Goal: Task Accomplishment & Management: Use online tool/utility

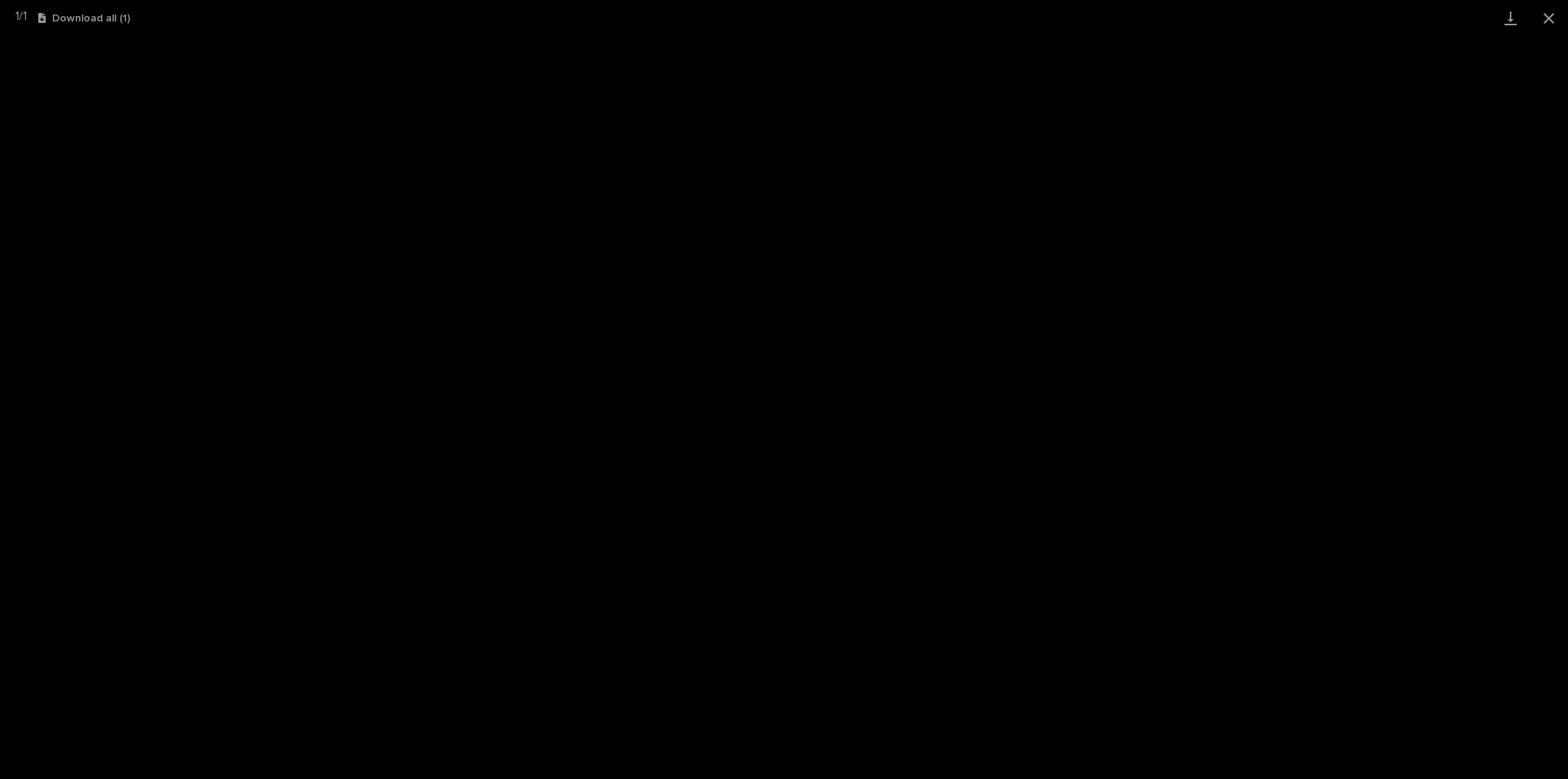
scroll to position [39, 0]
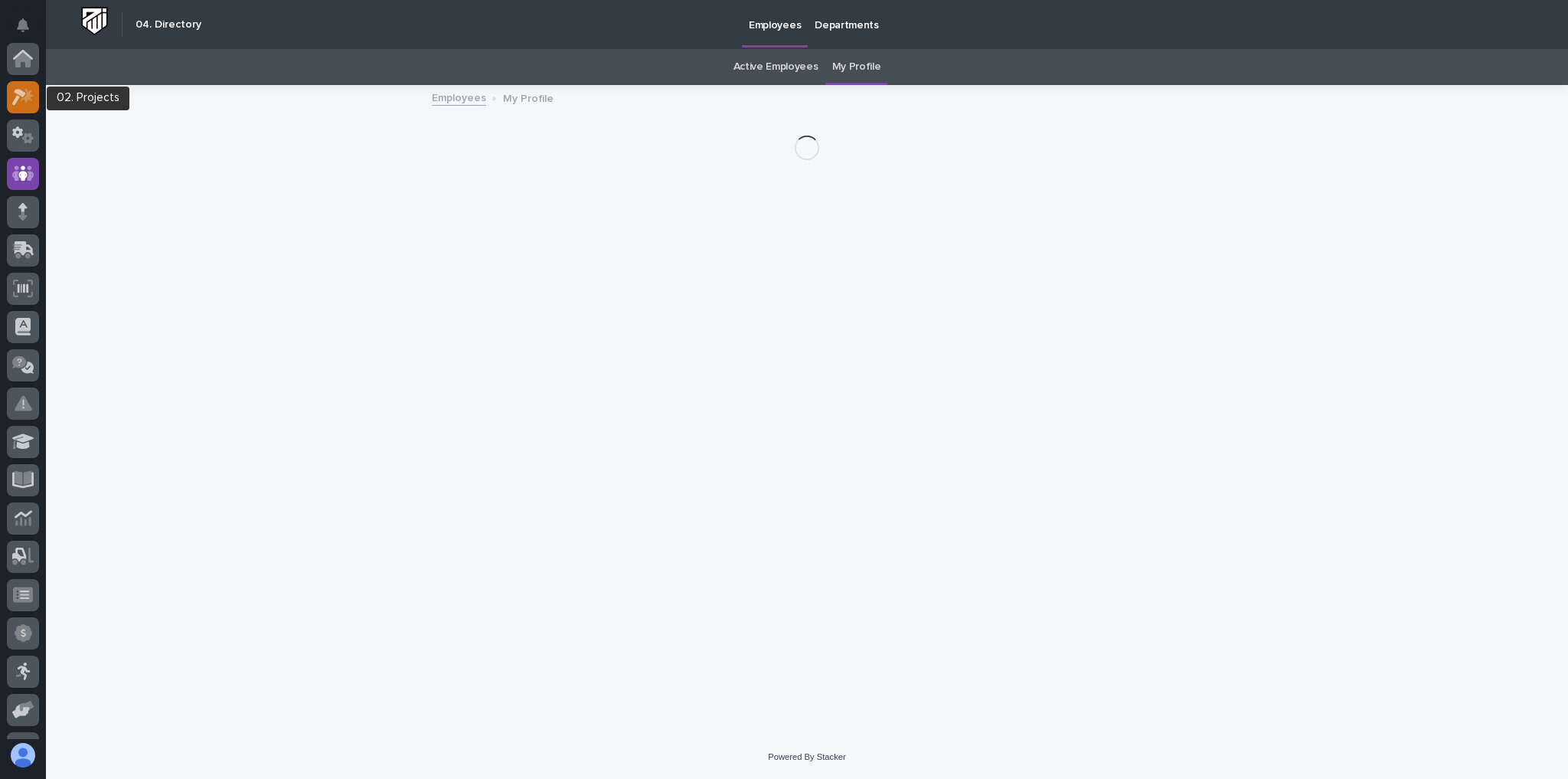
click at [16, 88] on icon at bounding box center [23, 96] width 23 height 18
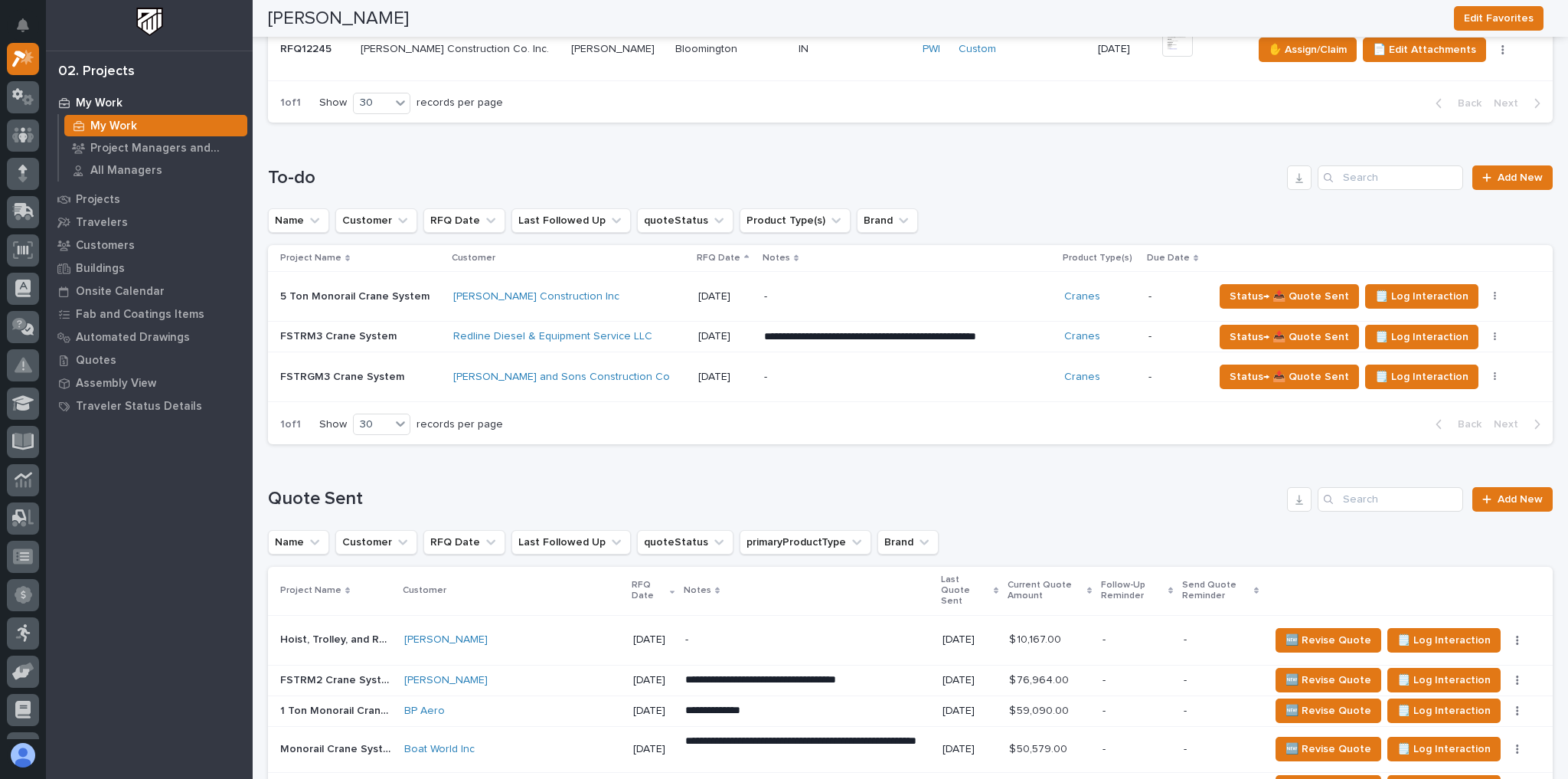
scroll to position [1284, 0]
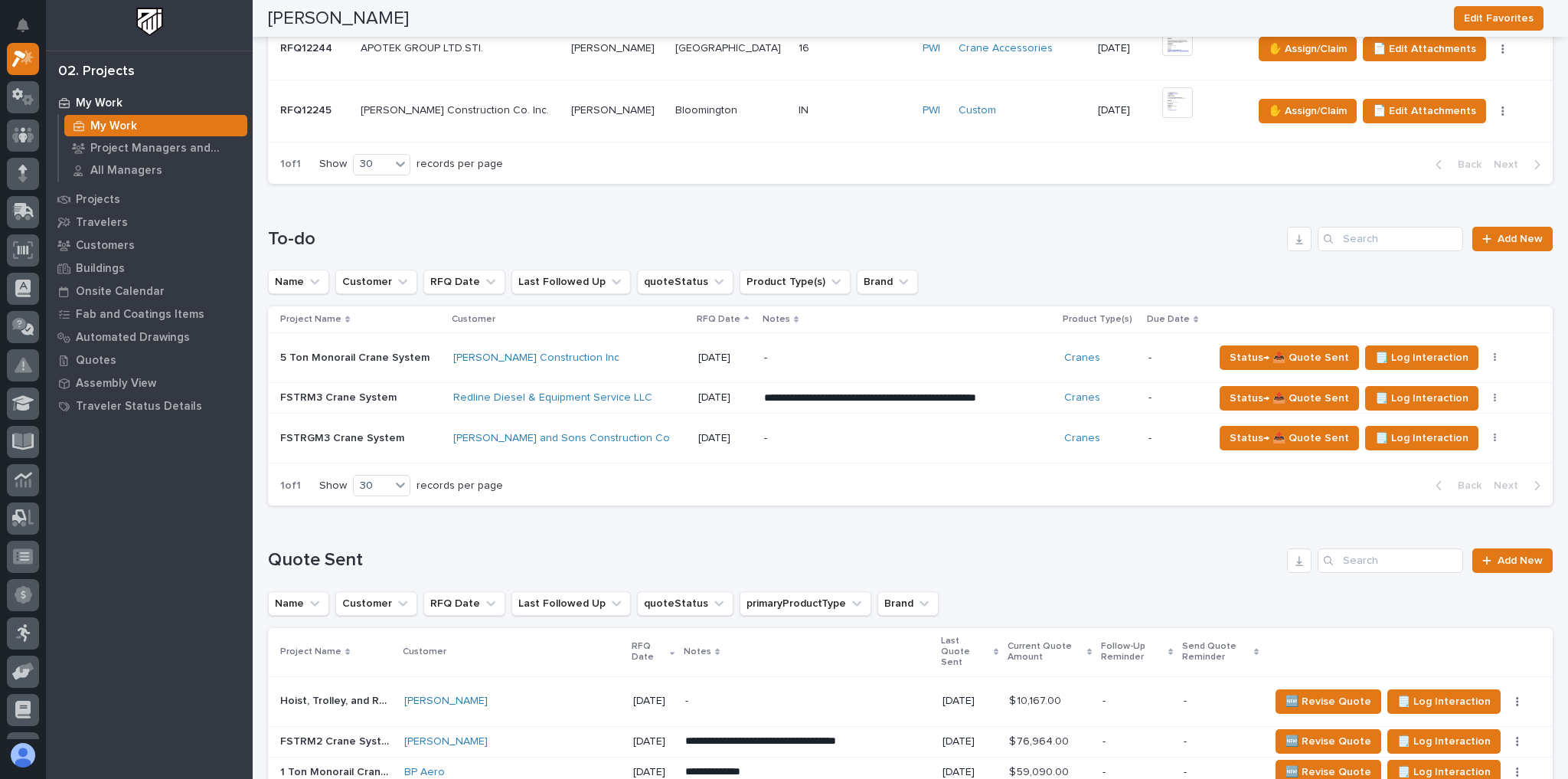
click at [774, 432] on p "-" at bounding box center [898, 439] width 268 height 13
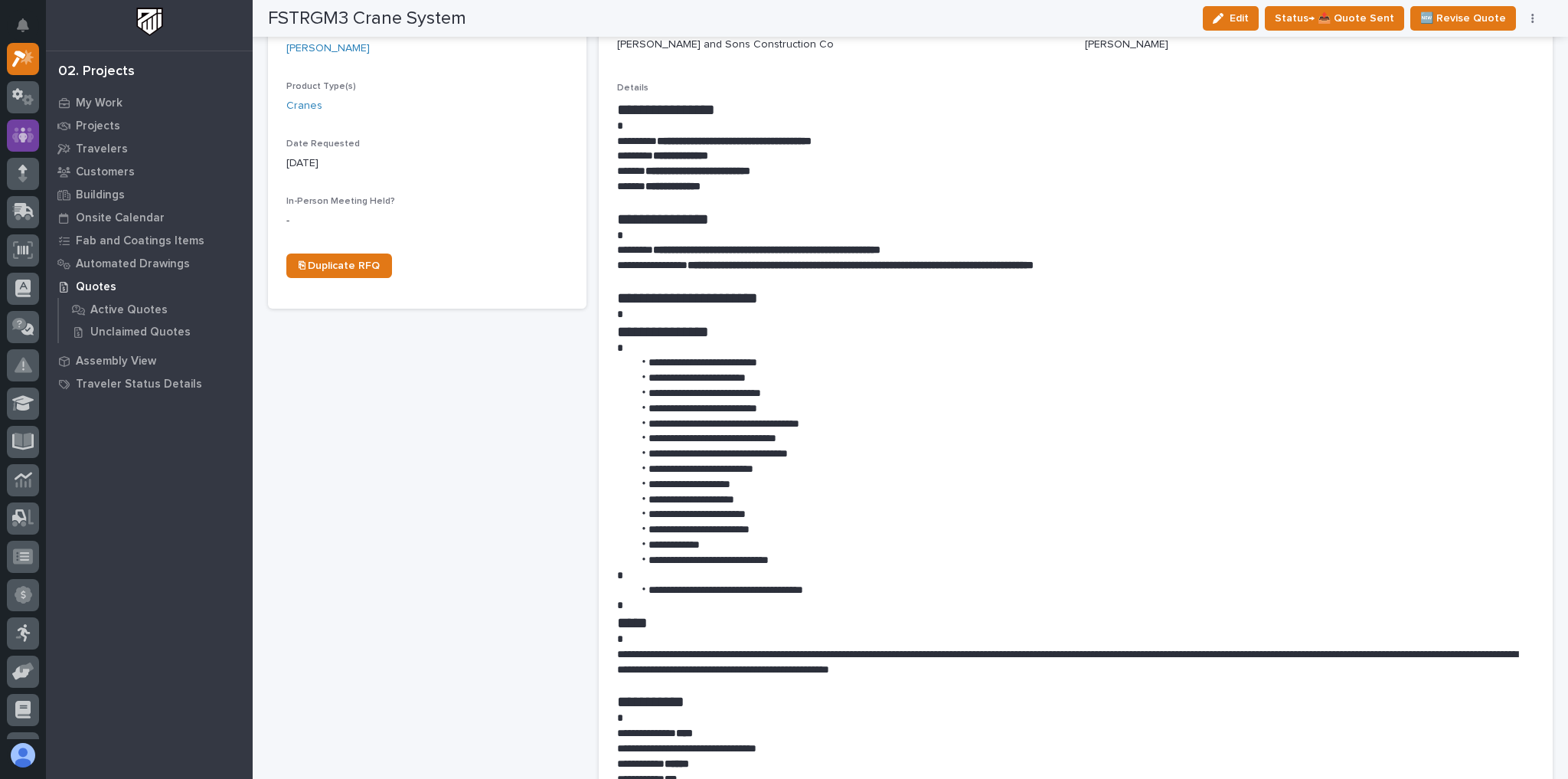
scroll to position [490, 0]
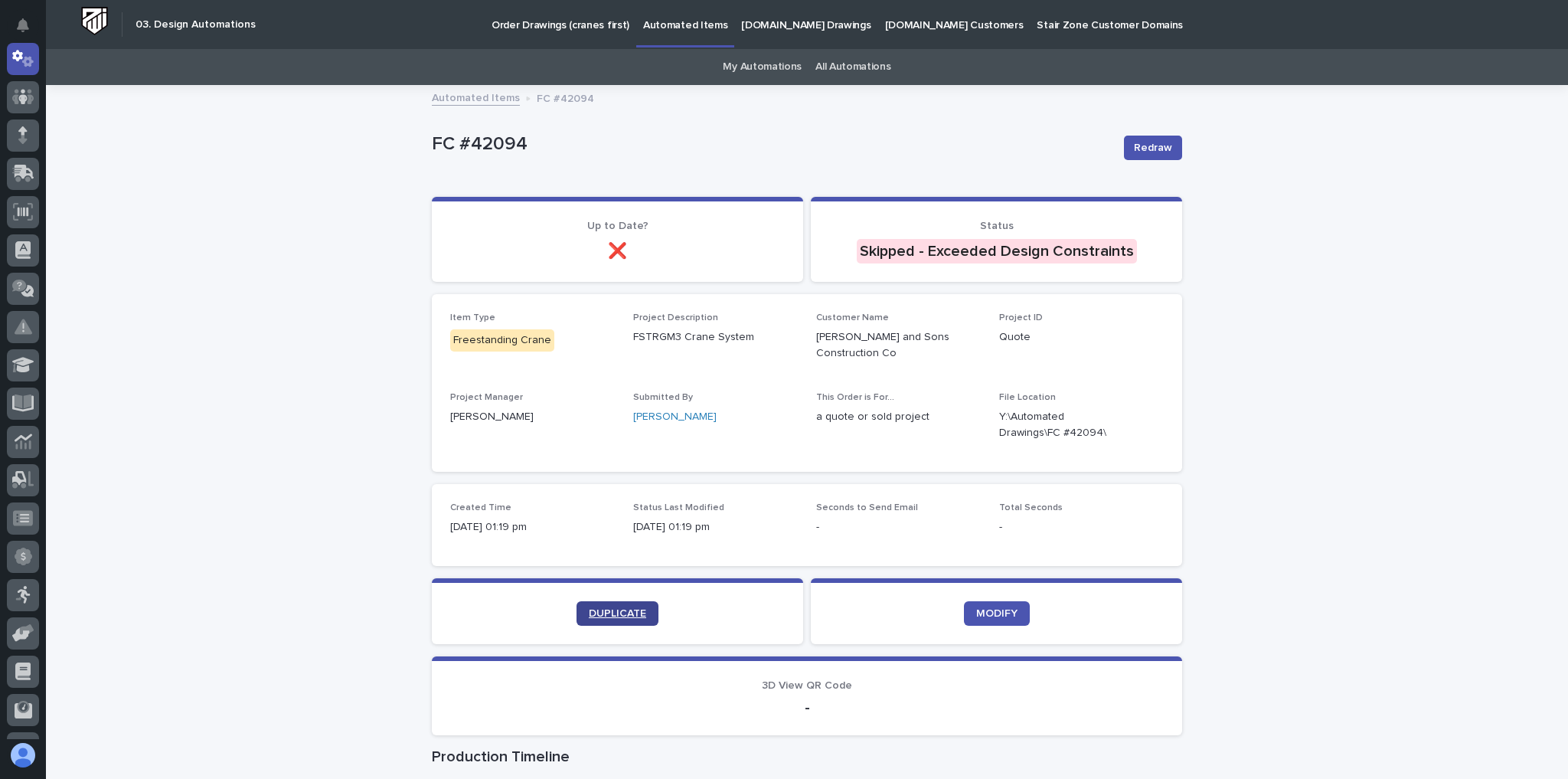
click at [611, 622] on link "DUPLICATE" at bounding box center [617, 613] width 82 height 24
click at [606, 614] on span "DUPLICATE" at bounding box center [617, 613] width 58 height 11
